Goal: Information Seeking & Learning: Learn about a topic

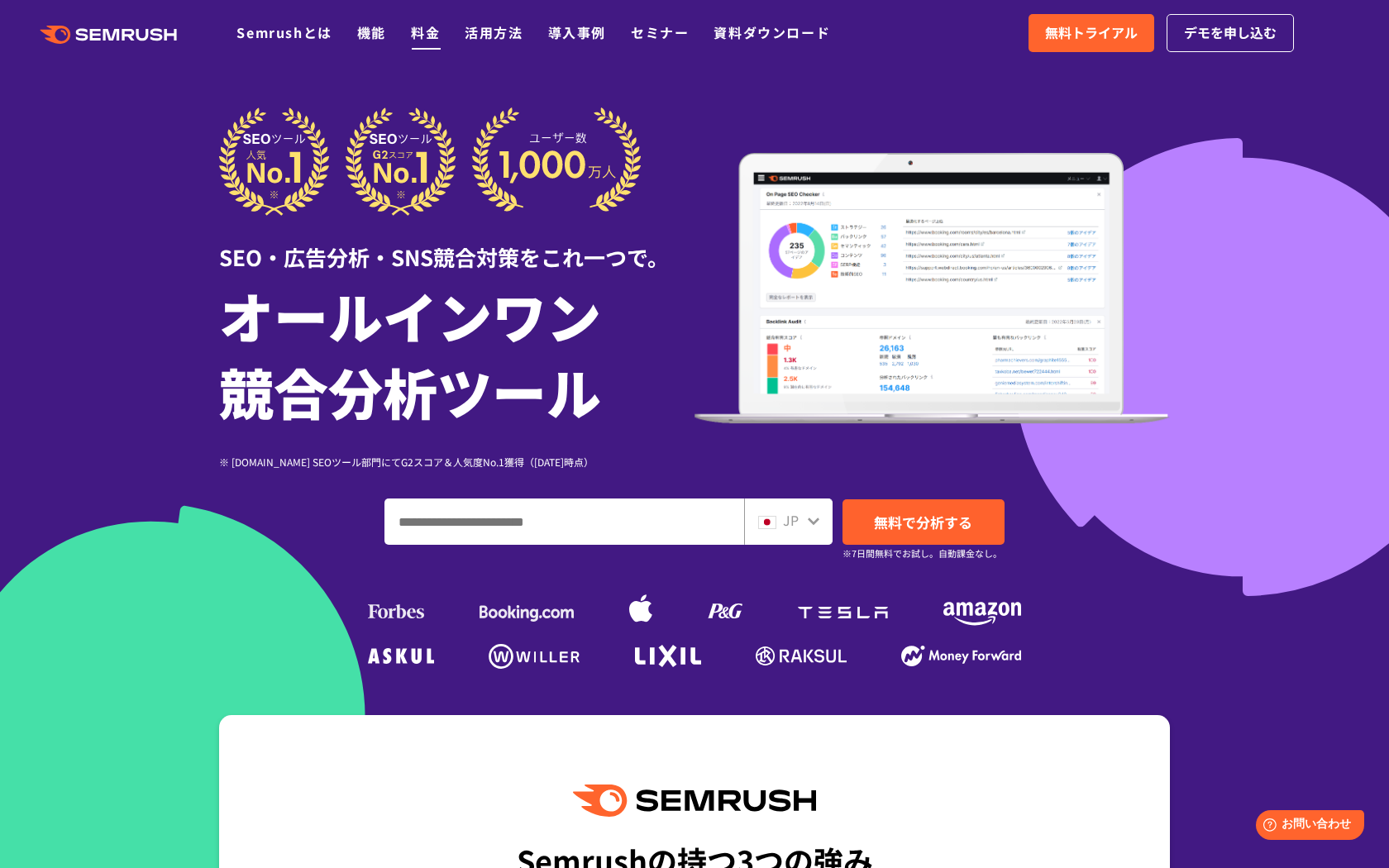
click at [424, 34] on link "料金" at bounding box center [426, 32] width 29 height 20
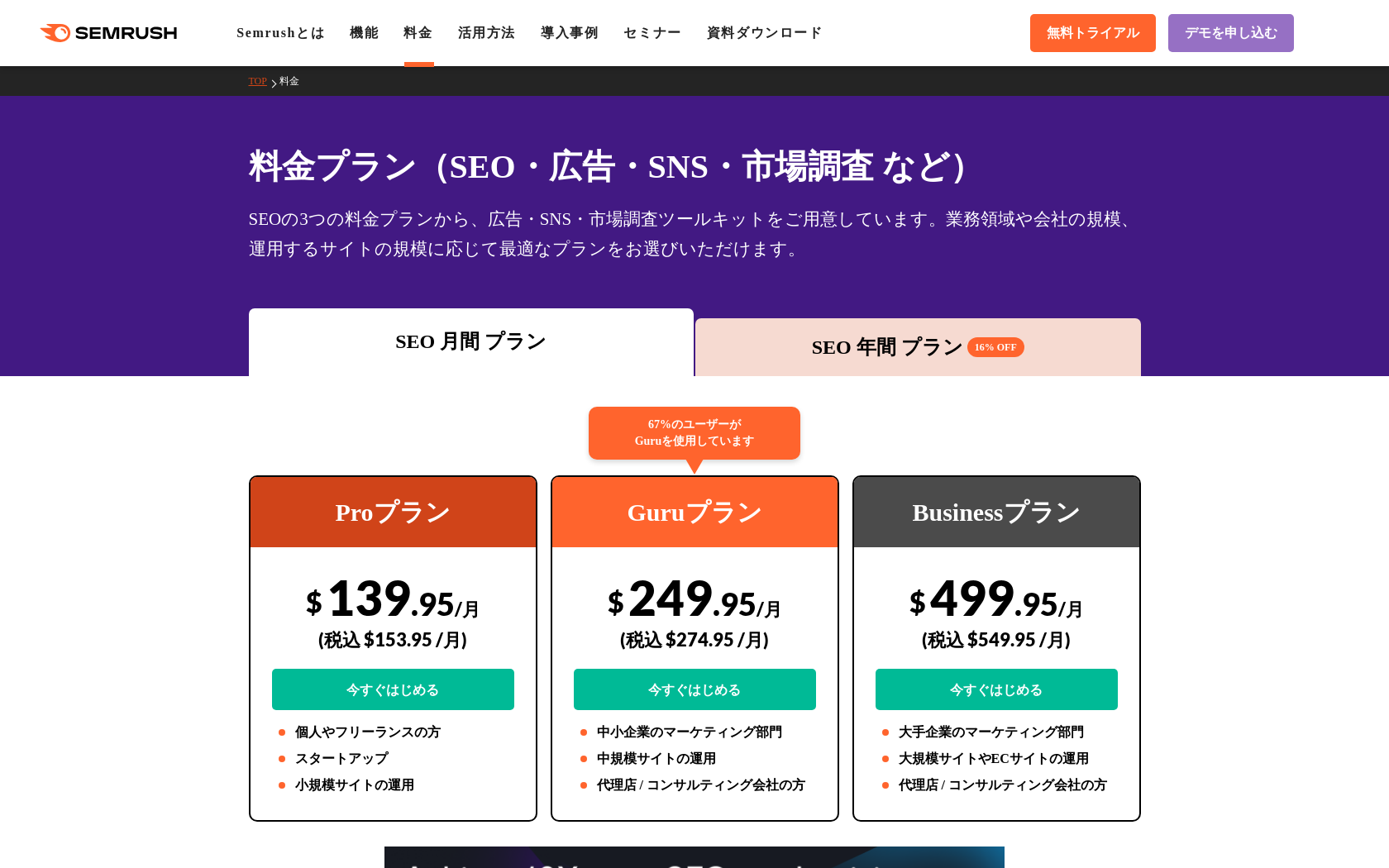
click at [837, 368] on div "SEO 年間 プラン 16% OFF" at bounding box center [918, 347] width 445 height 58
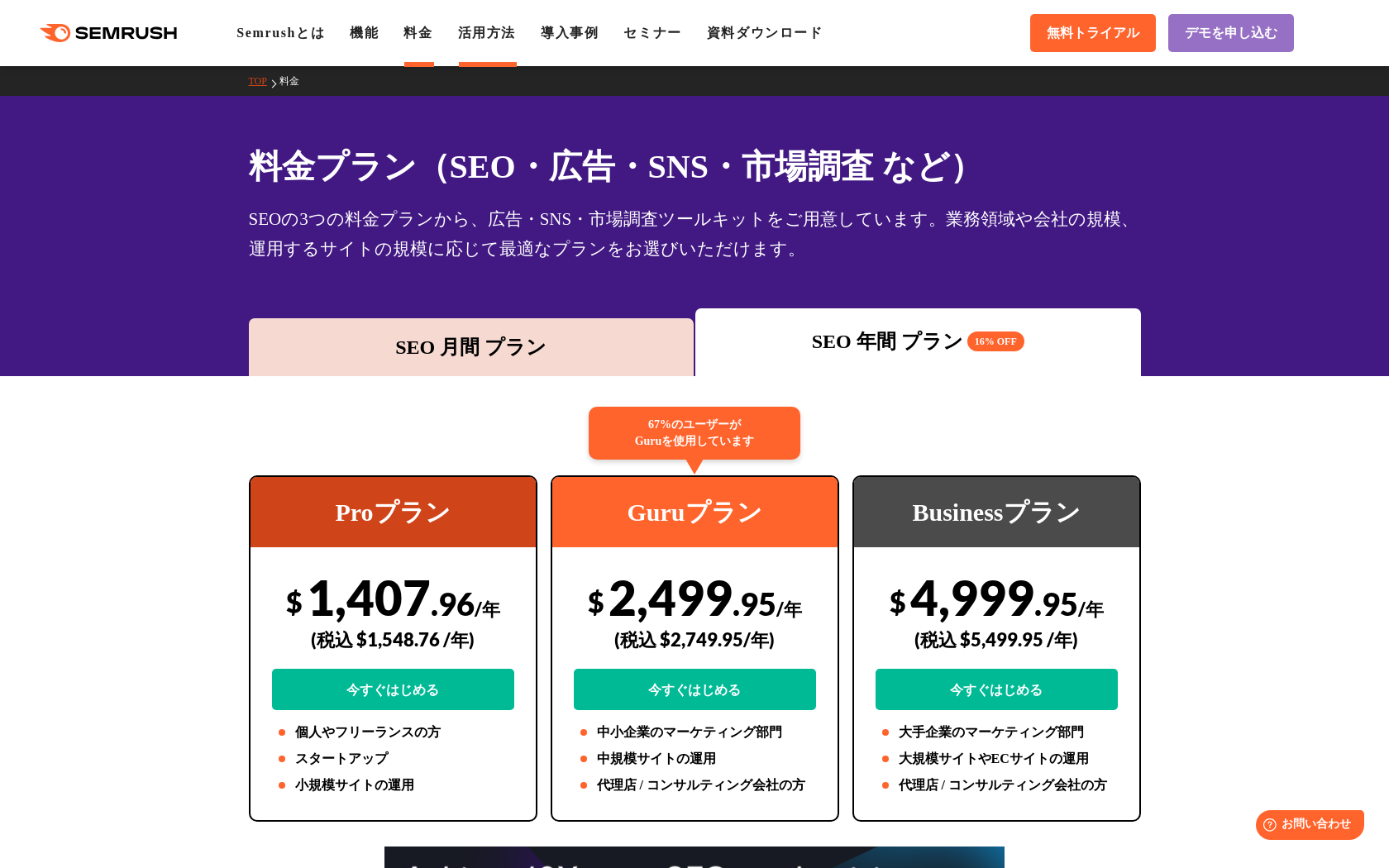
click at [516, 36] on link "活用方法" at bounding box center [487, 32] width 58 height 15
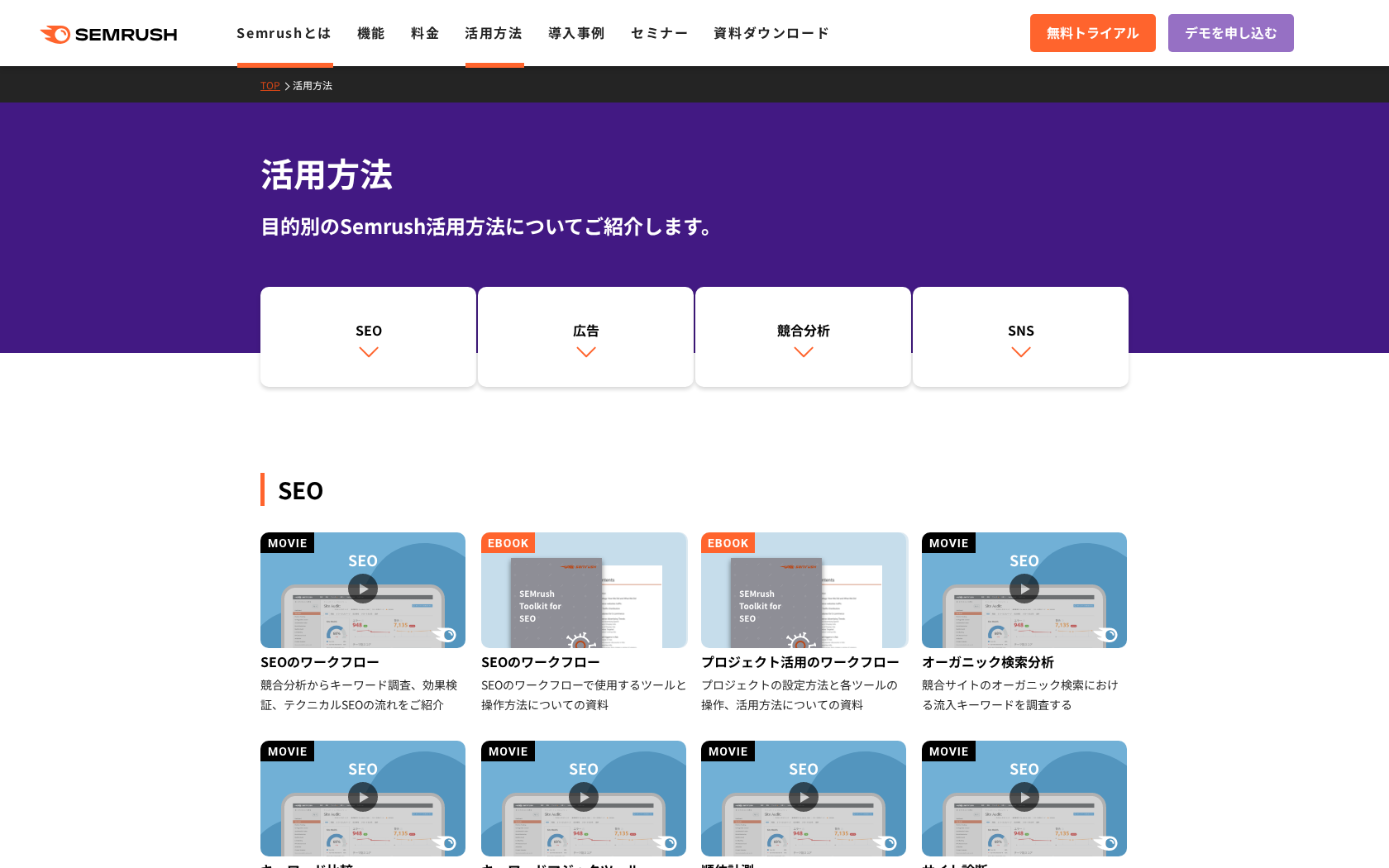
click at [330, 37] on link "Semrushとは" at bounding box center [284, 32] width 95 height 20
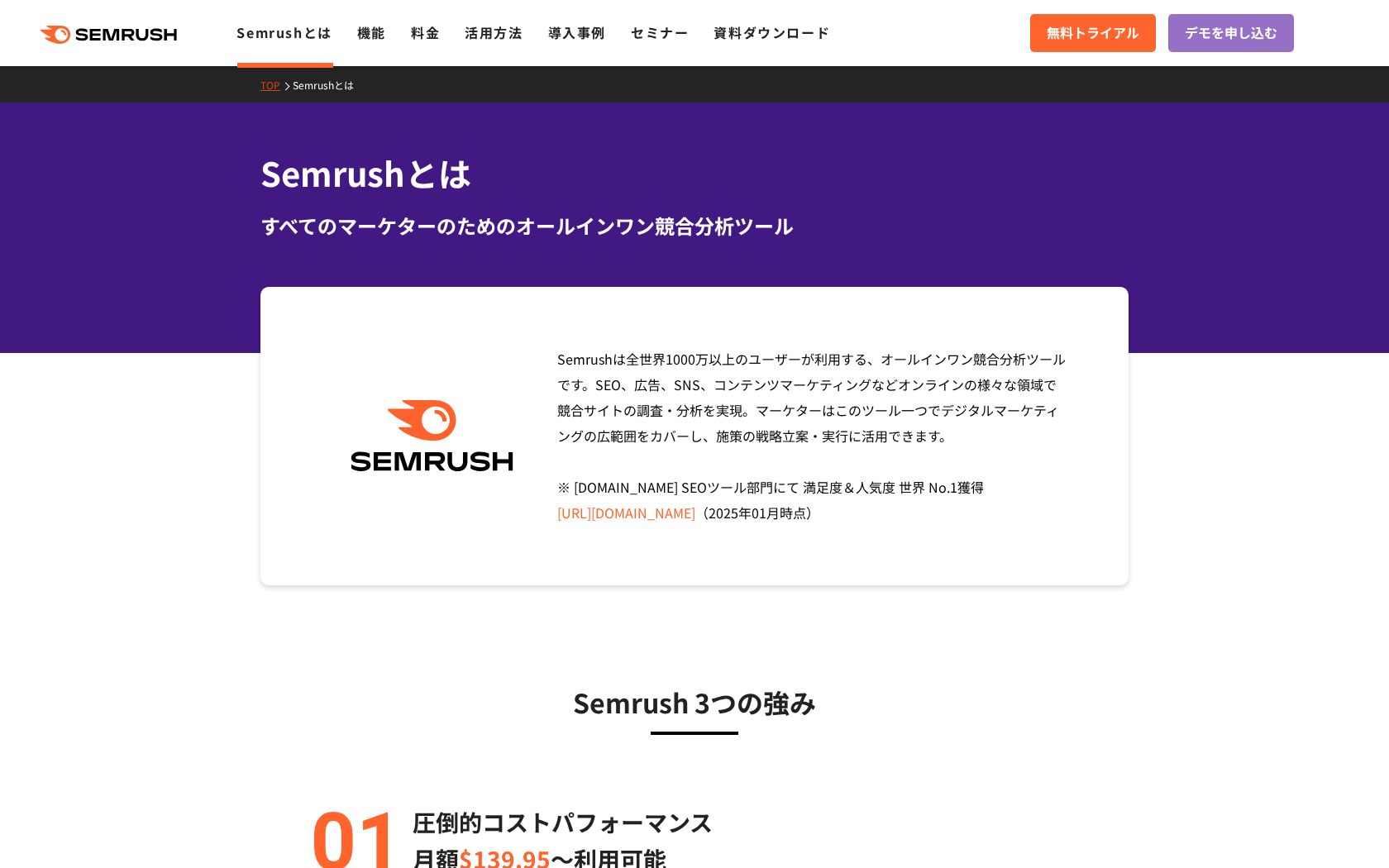
click at [116, 39] on icon ".cls {fill: #FF642D;}" at bounding box center [109, 34] width 187 height 18
